Goal: Find specific page/section: Find specific page/section

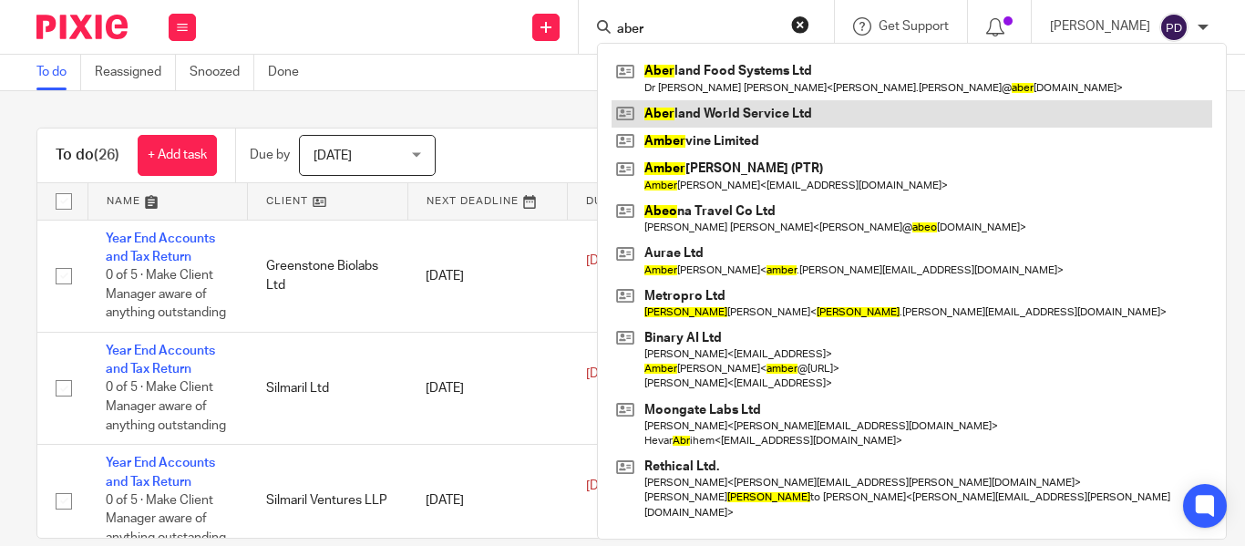
type input "aber"
click at [676, 114] on link at bounding box center [911, 113] width 600 height 27
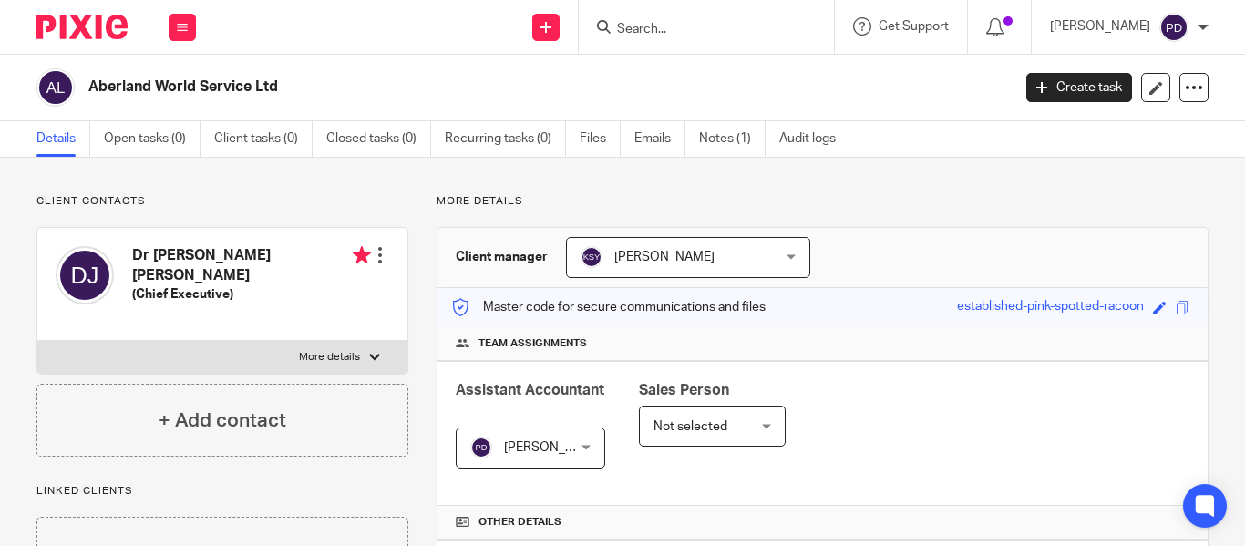
click at [636, 30] on input "Search" at bounding box center [697, 30] width 164 height 16
click at [724, 130] on link "Notes (1)" at bounding box center [732, 139] width 67 height 36
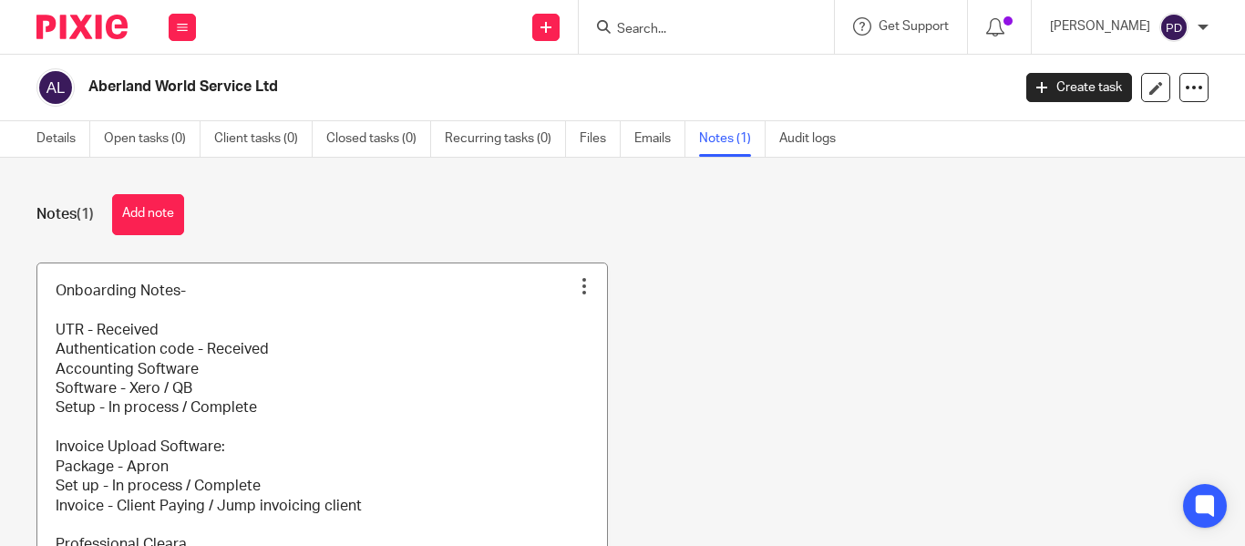
click at [366, 375] on link at bounding box center [321, 438] width 569 height 351
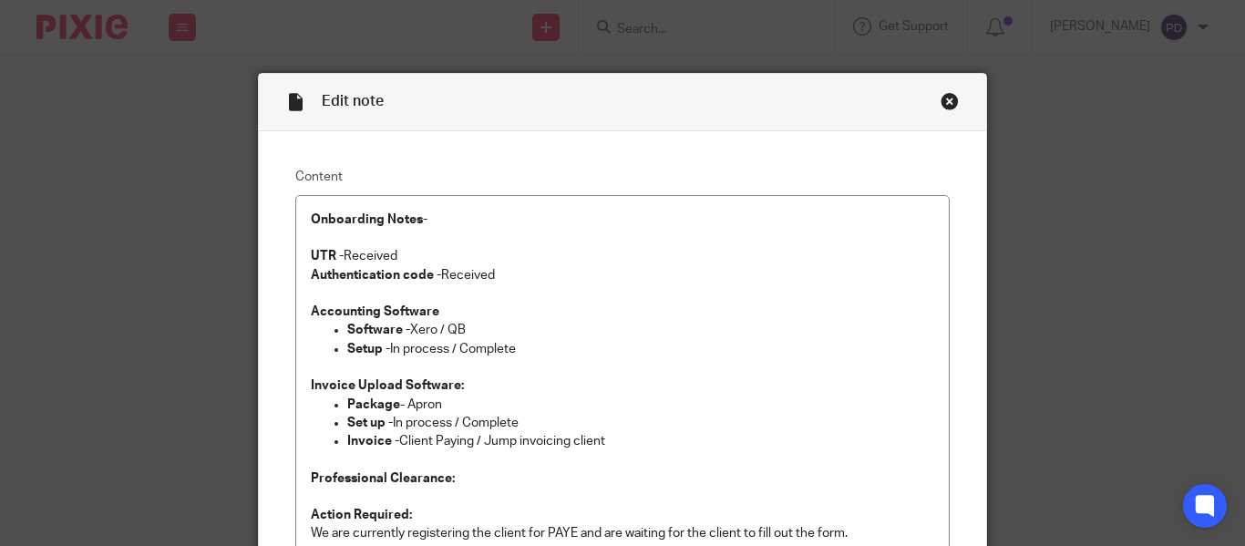
click at [947, 100] on div "Close this dialog window" at bounding box center [949, 101] width 18 height 18
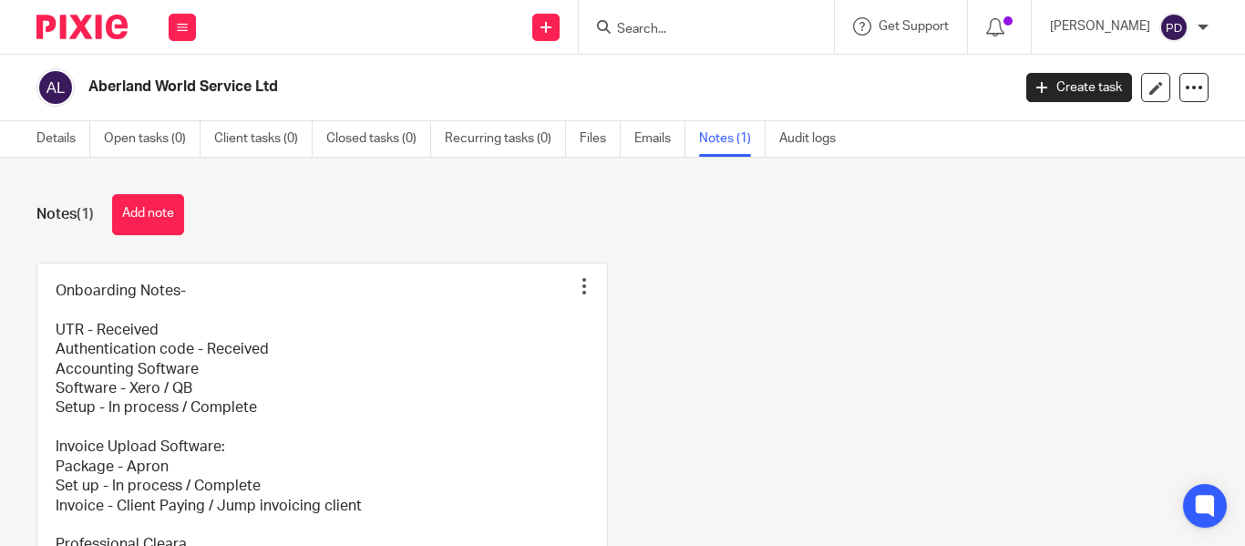
click at [52, 134] on link "Details" at bounding box center [63, 139] width 54 height 36
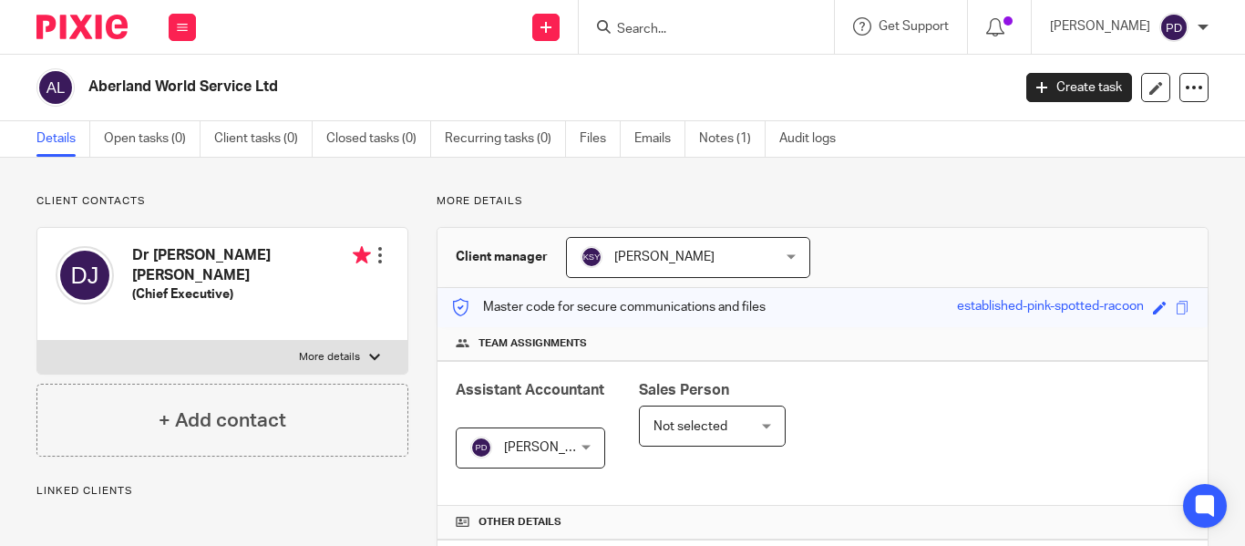
click at [687, 33] on input "Search" at bounding box center [697, 30] width 164 height 16
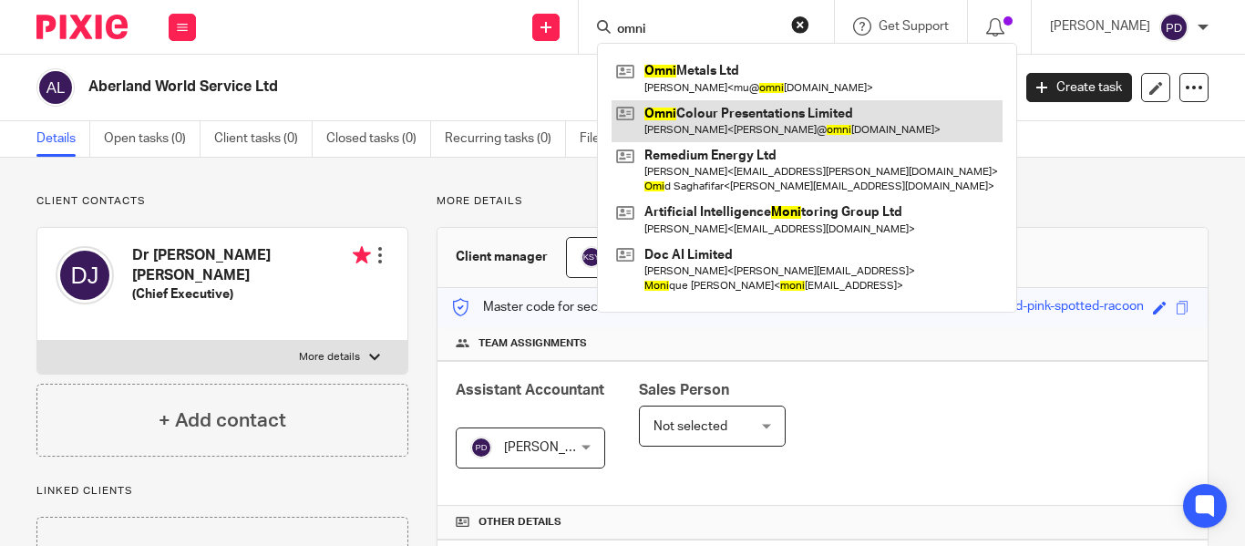
type input "omni"
click at [682, 117] on link at bounding box center [806, 121] width 391 height 42
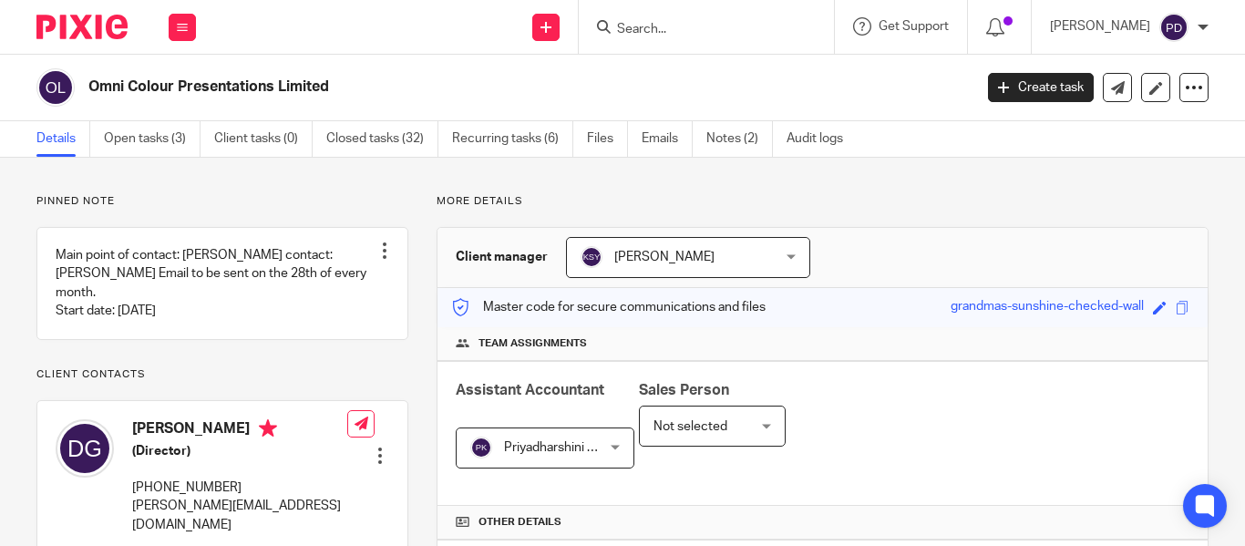
click at [731, 145] on link "Notes (2)" at bounding box center [739, 139] width 67 height 36
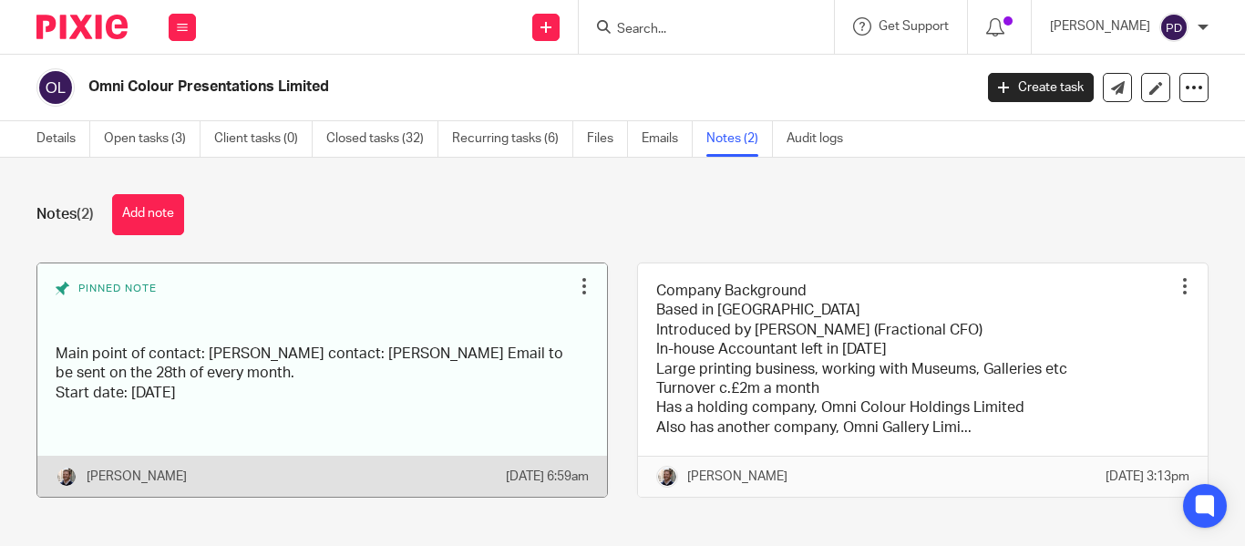
scroll to position [36, 0]
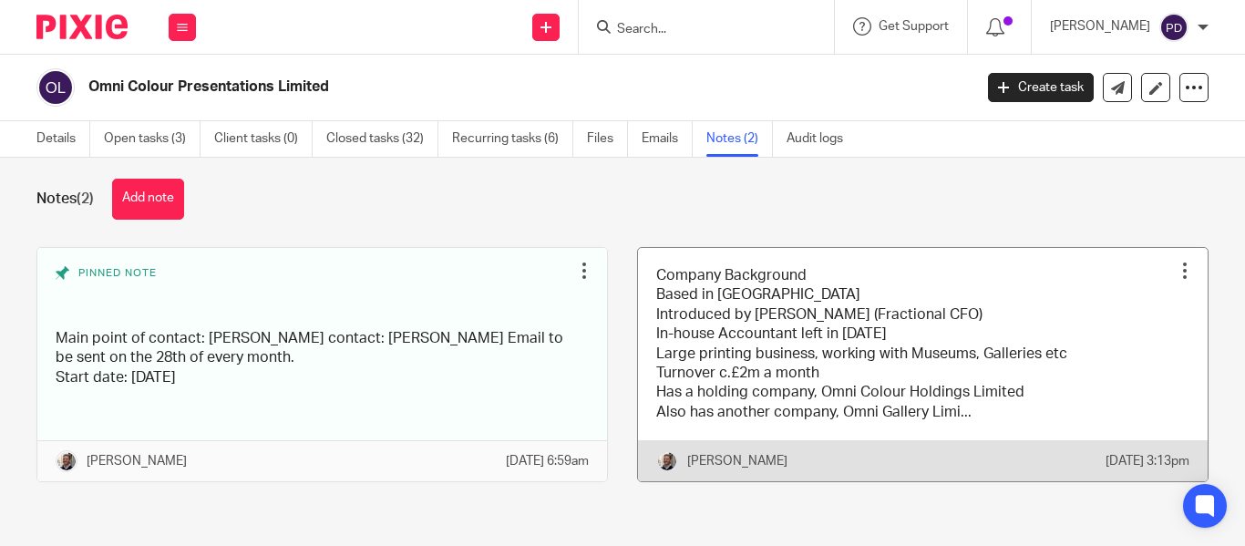
click at [925, 283] on link at bounding box center [922, 365] width 569 height 234
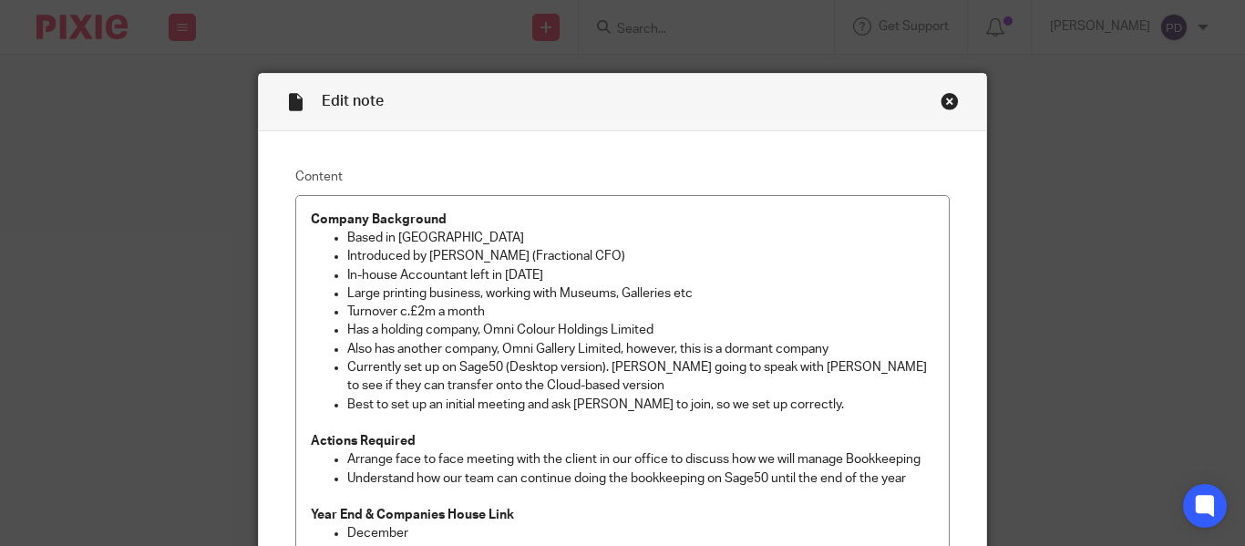
click at [944, 95] on div "Close this dialog window" at bounding box center [949, 101] width 18 height 18
